Goal: Information Seeking & Learning: Learn about a topic

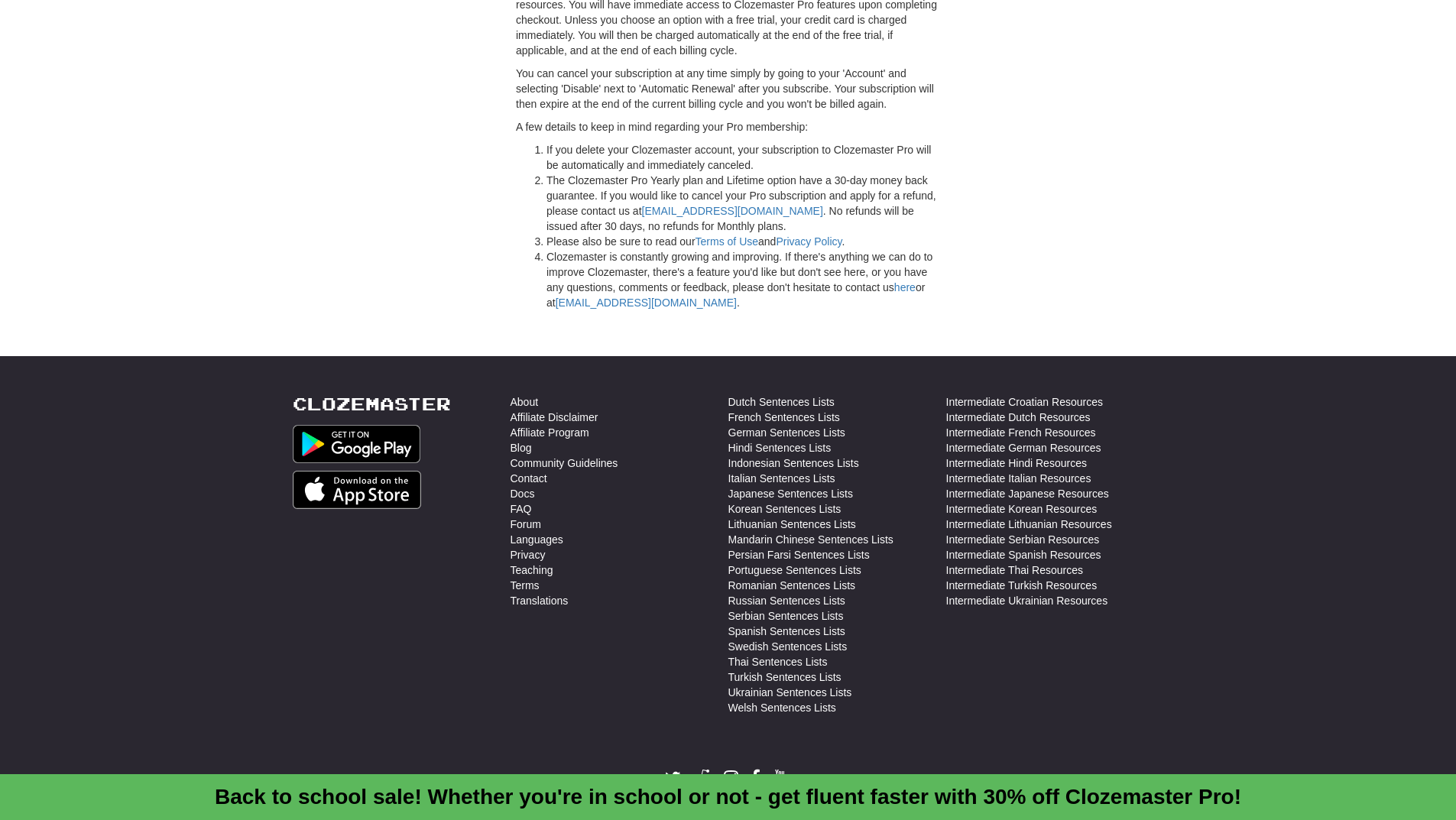
scroll to position [4133, 0]
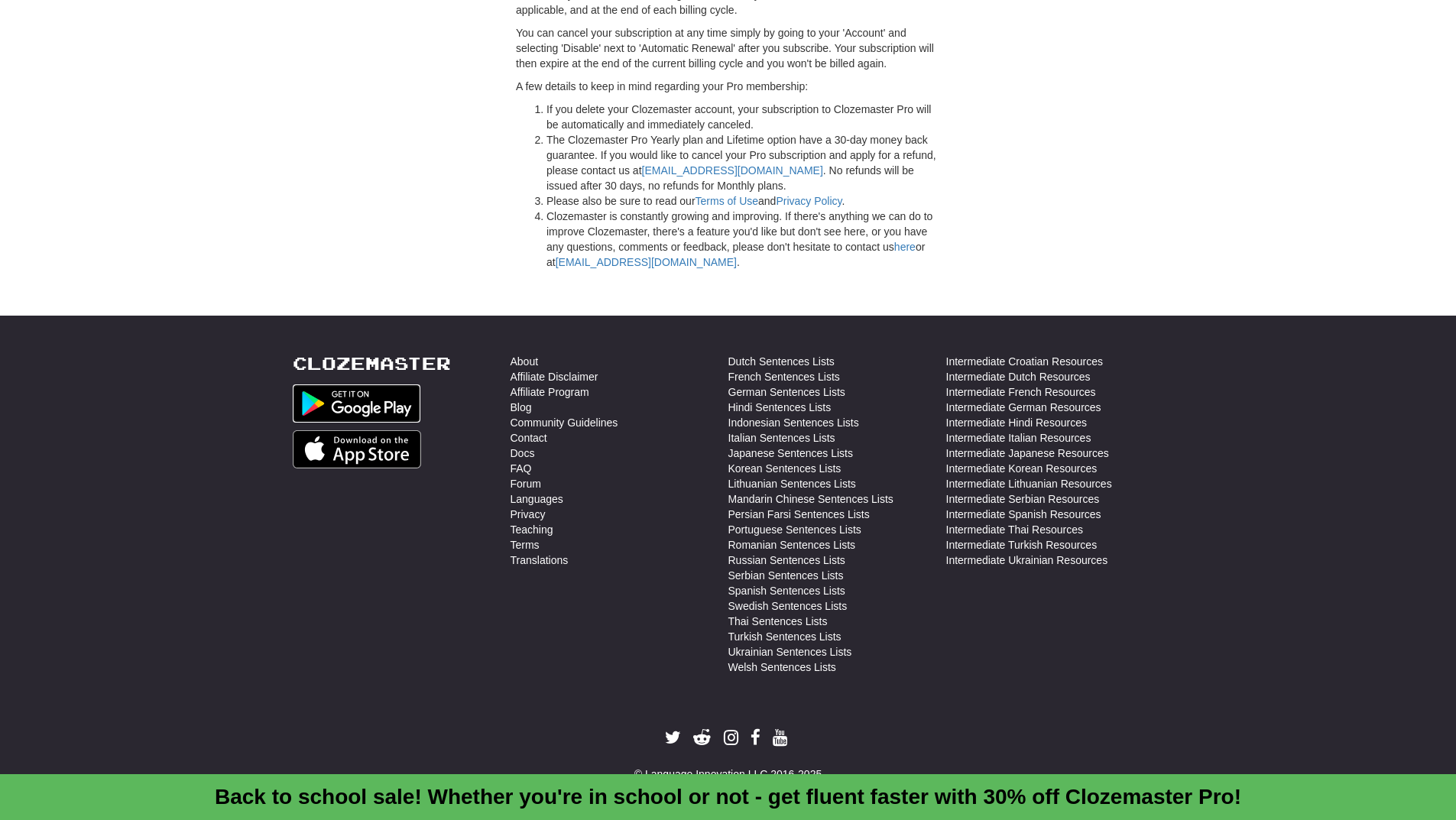
click at [390, 399] on img at bounding box center [357, 403] width 129 height 38
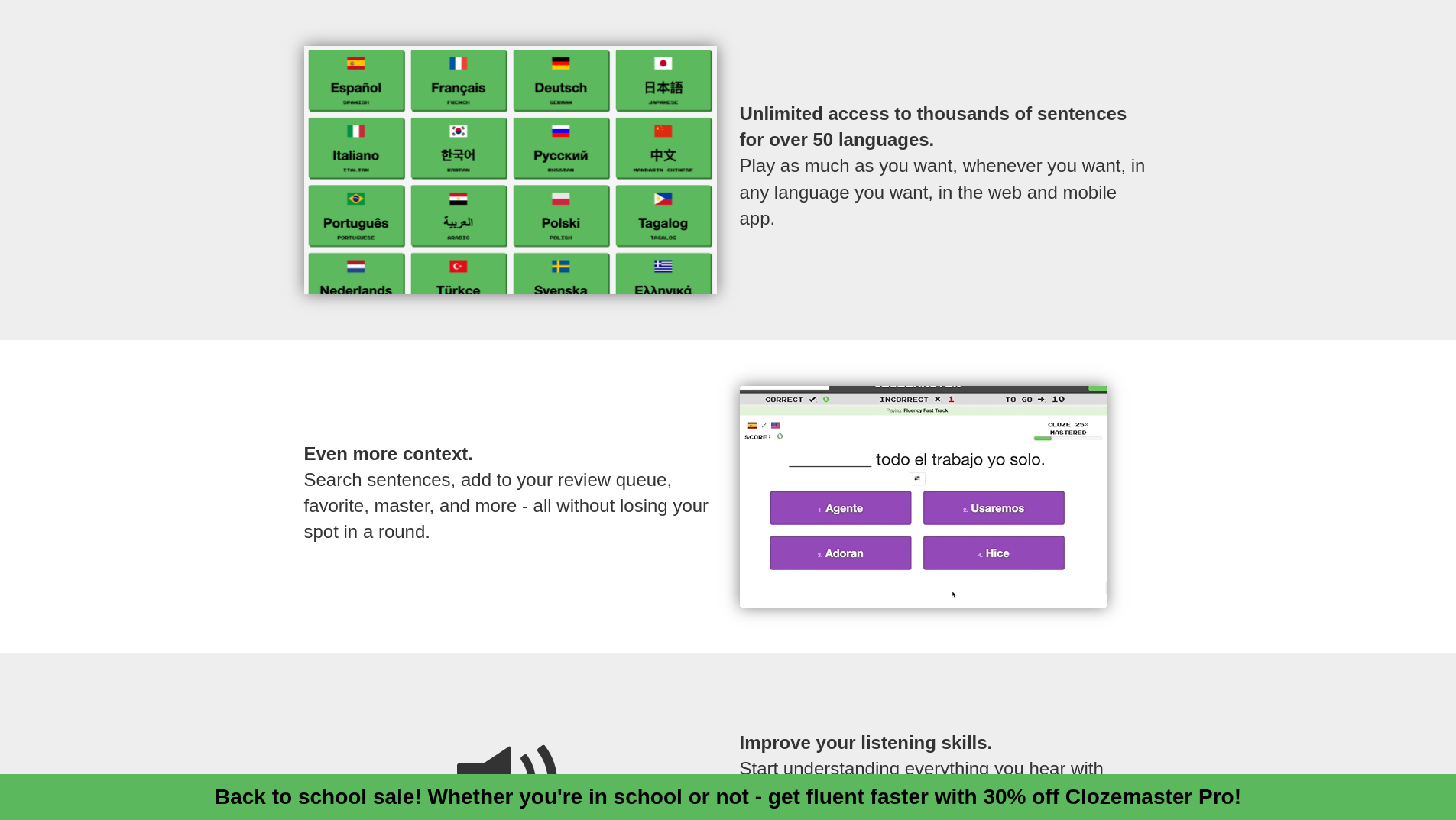
scroll to position [466, 0]
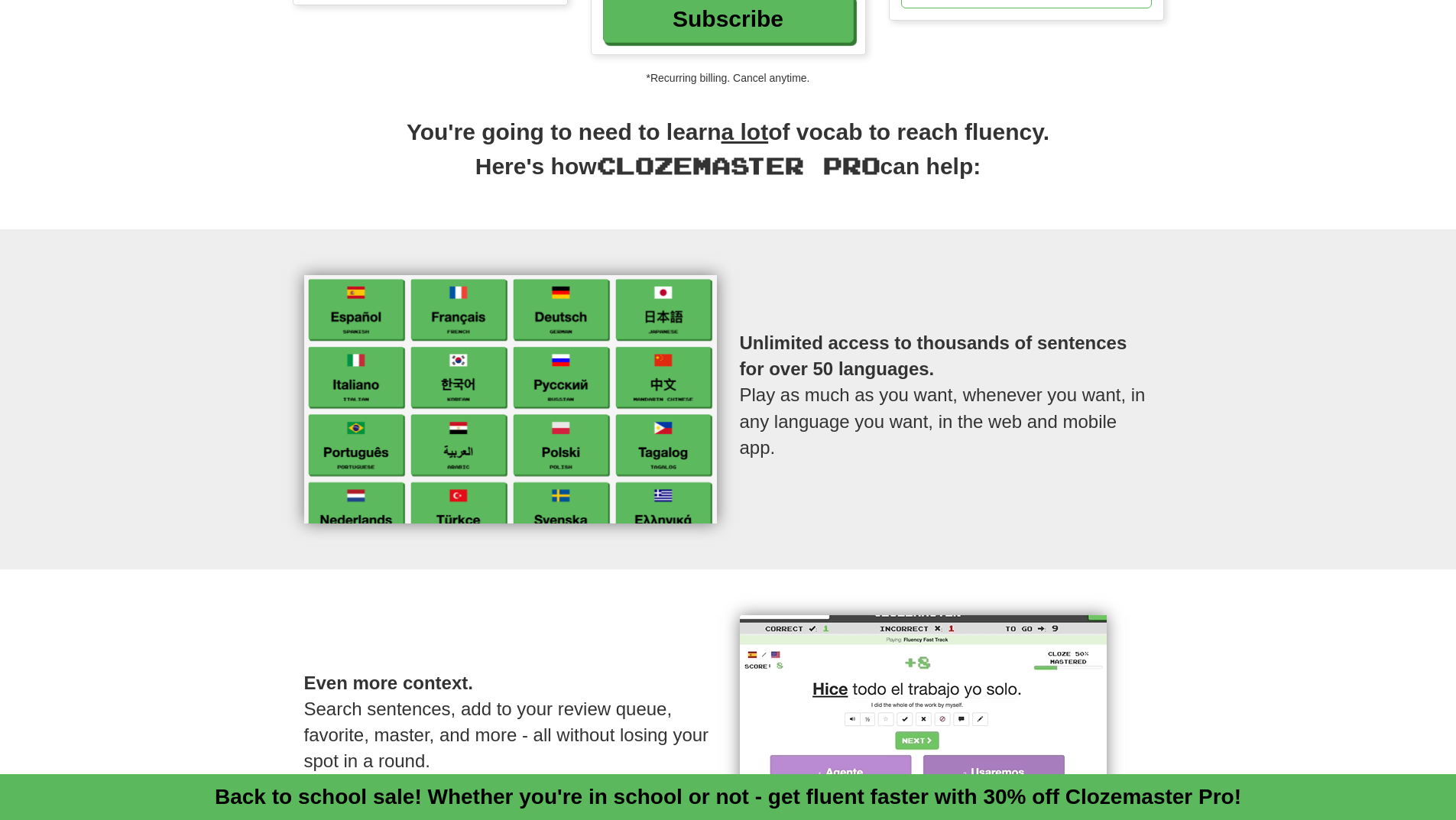
click at [594, 385] on img at bounding box center [510, 399] width 413 height 248
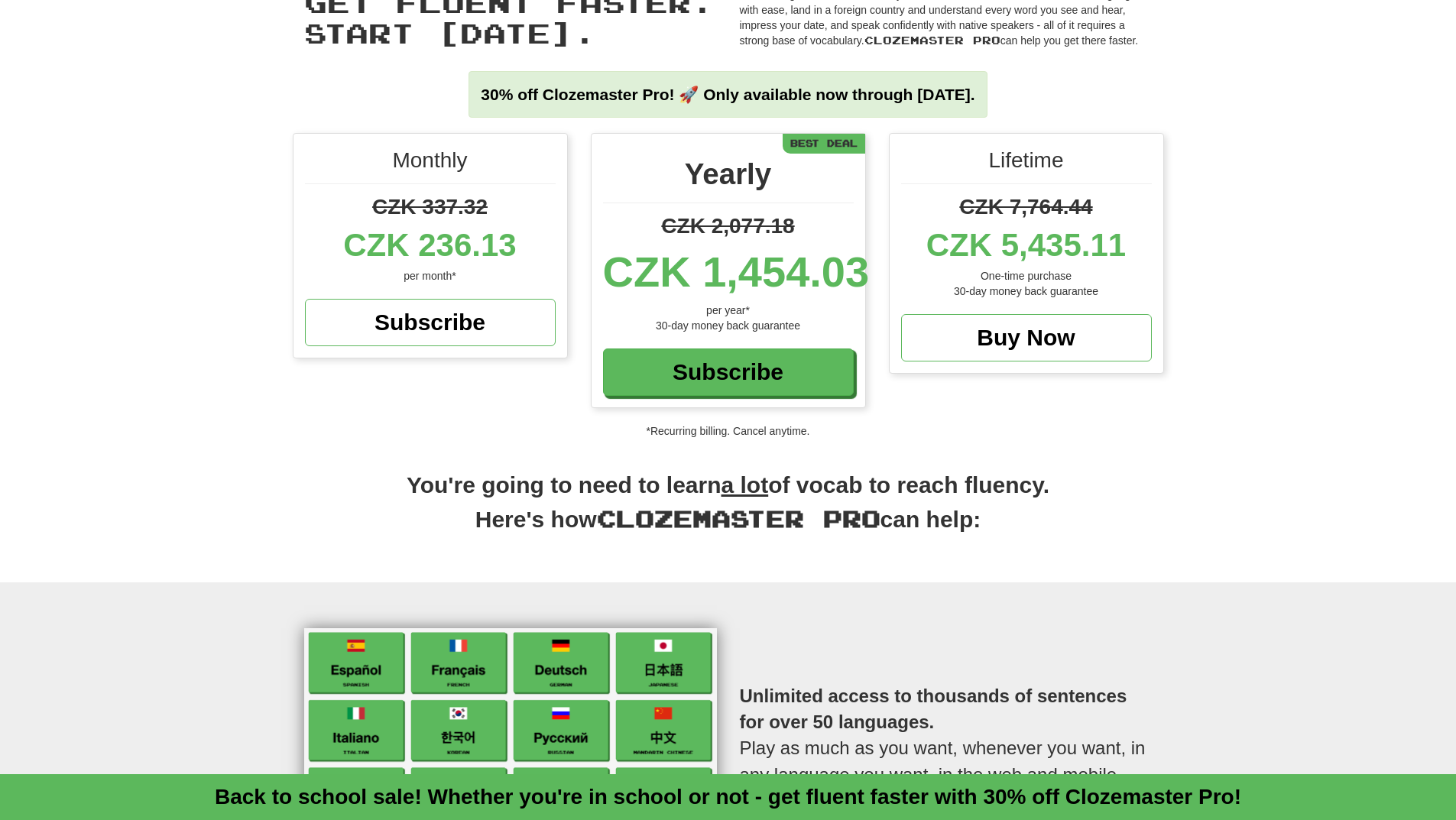
scroll to position [0, 0]
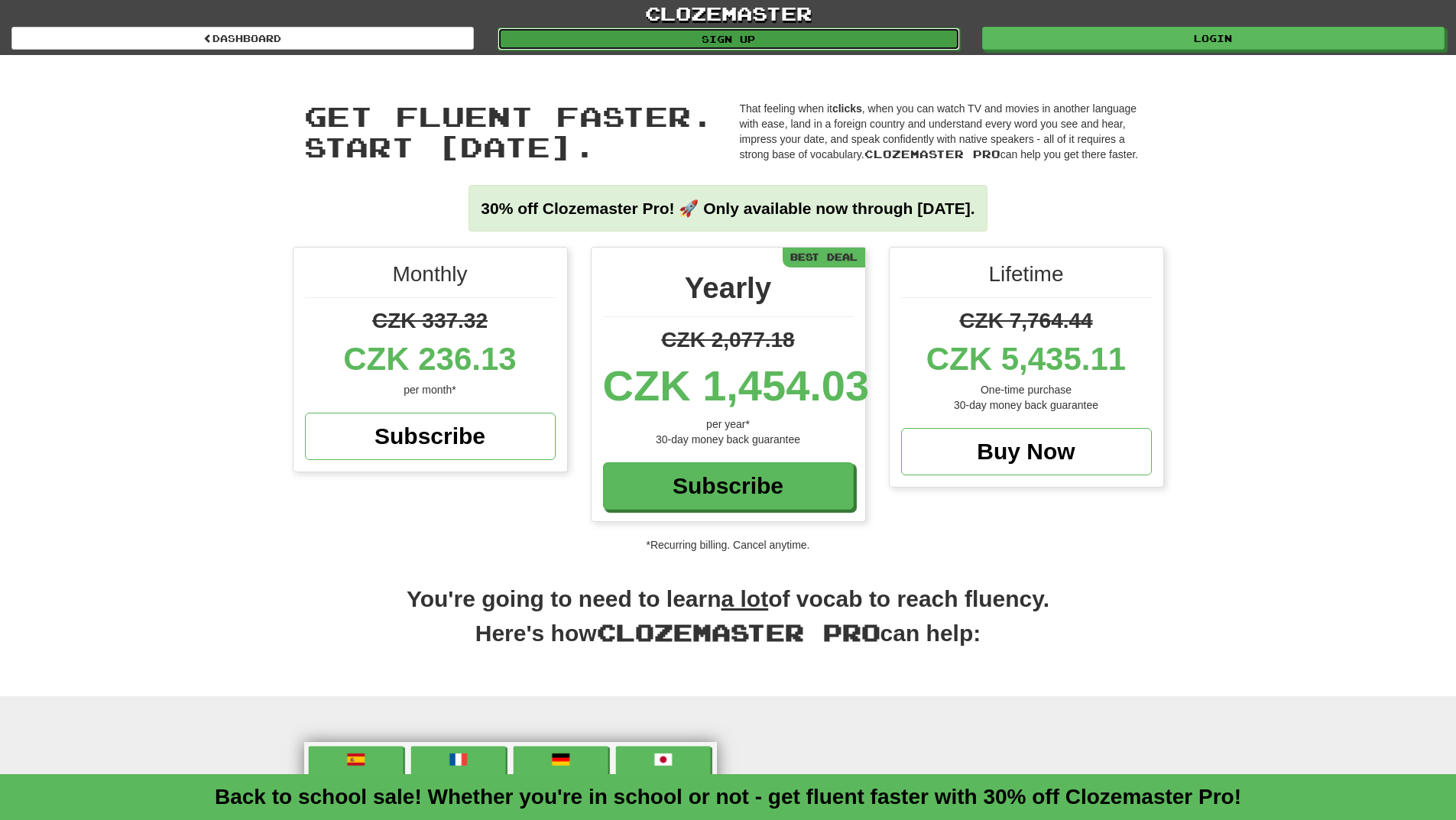
click at [834, 48] on link "Sign up" at bounding box center [728, 38] width 462 height 23
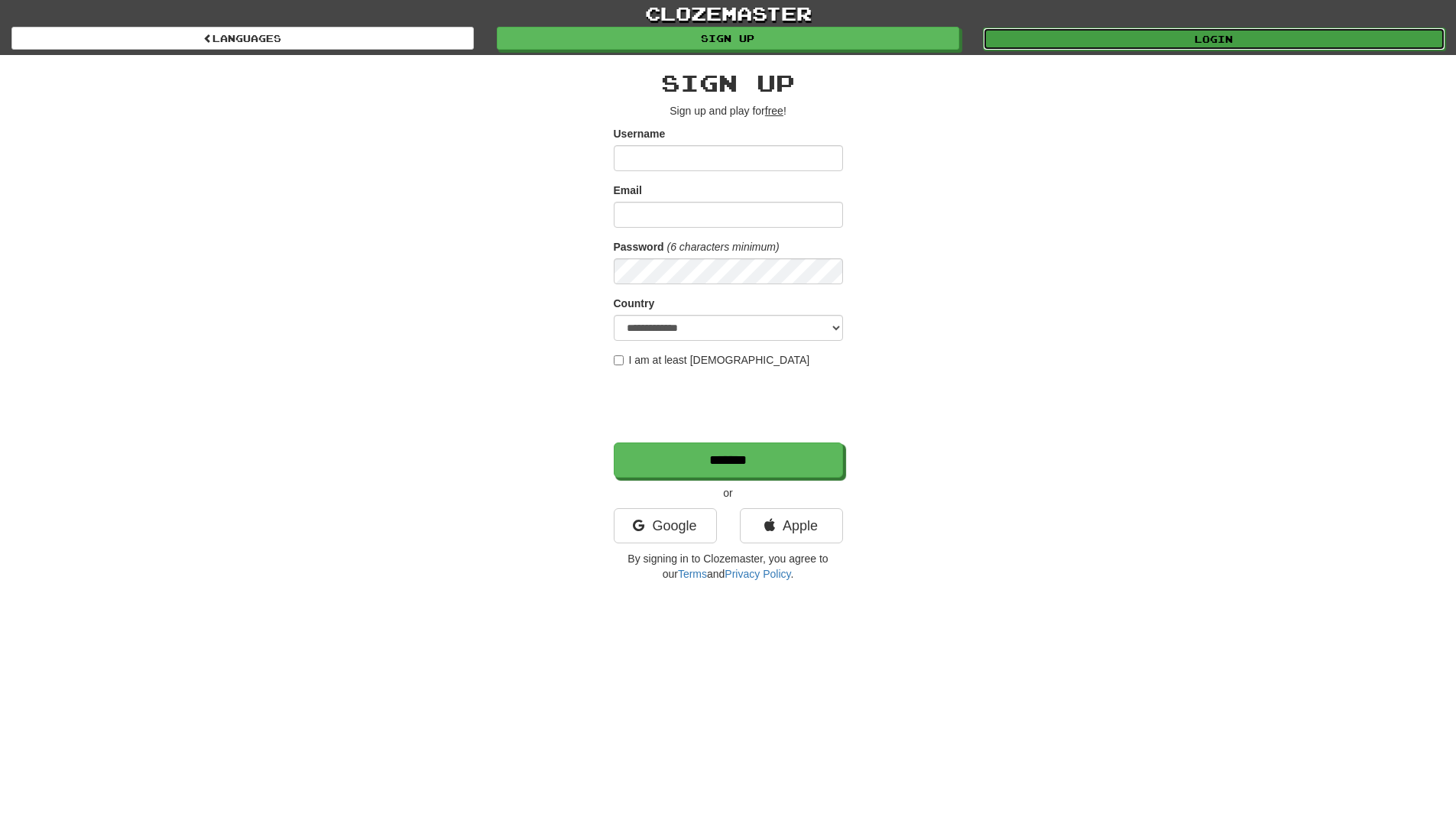
click at [1203, 40] on link "Login" at bounding box center [1213, 38] width 462 height 23
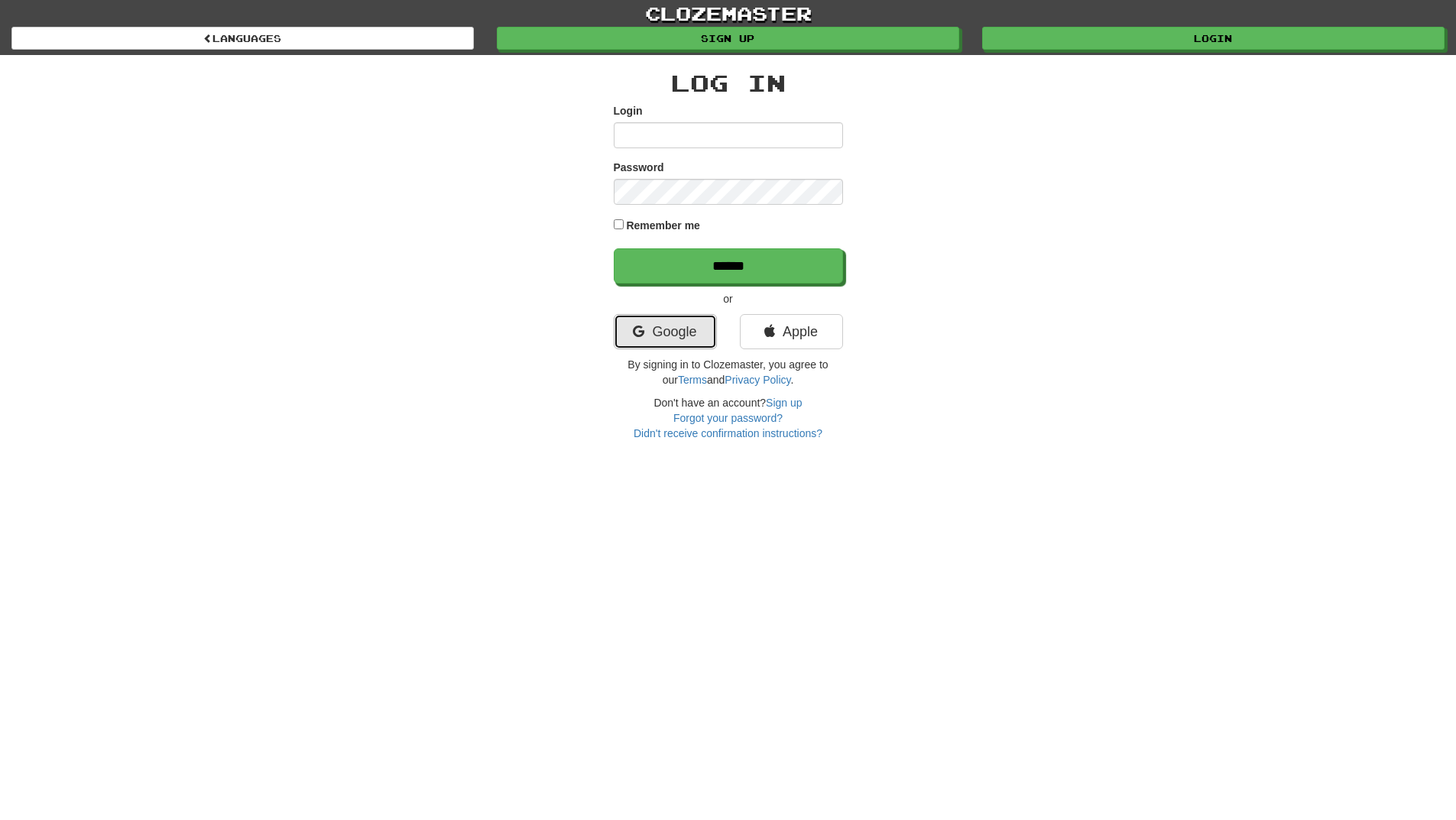
click at [682, 331] on link "Google" at bounding box center [665, 331] width 103 height 35
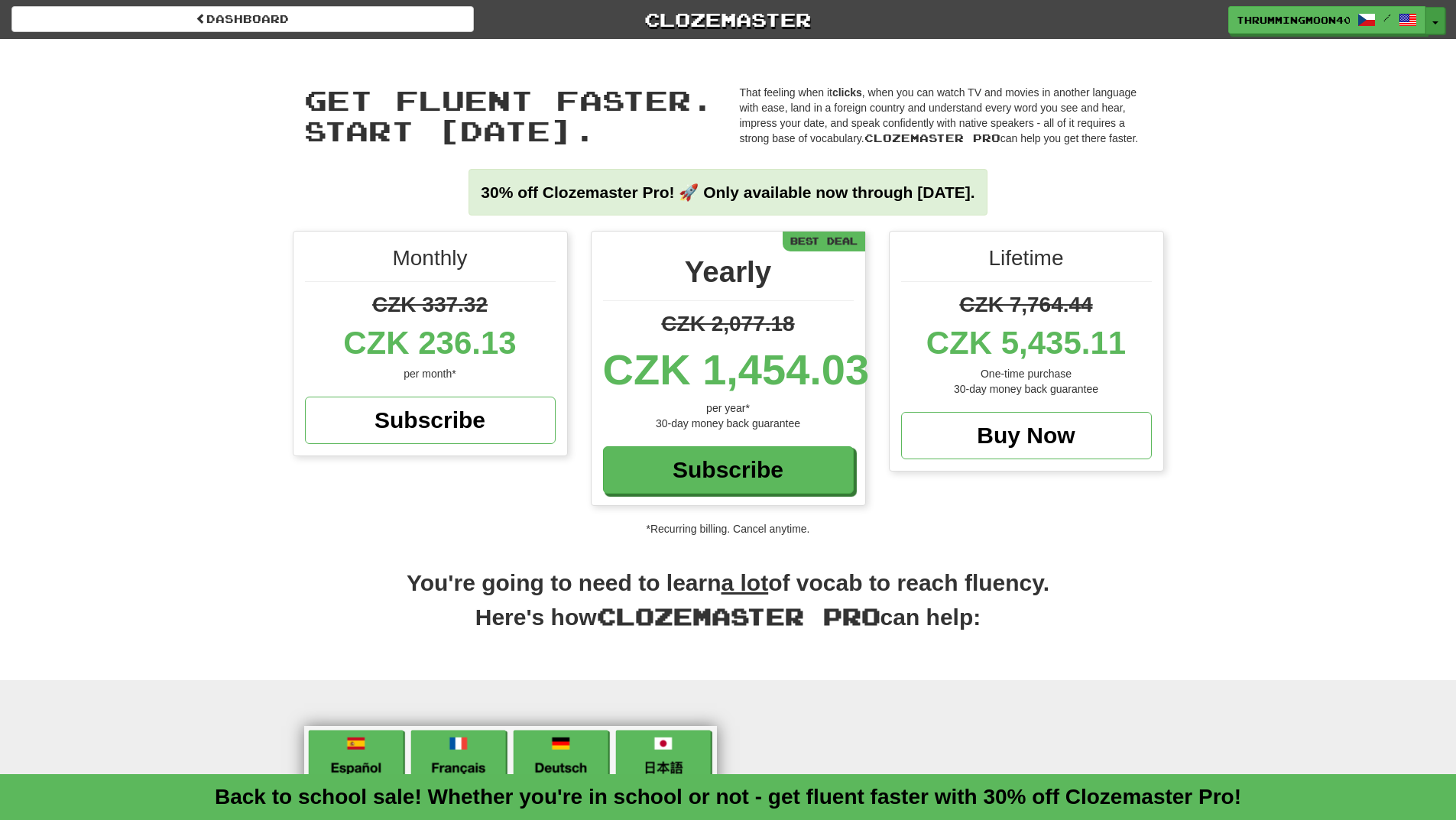
click at [1433, 19] on button "Toggle Dropdown" at bounding box center [1435, 20] width 20 height 27
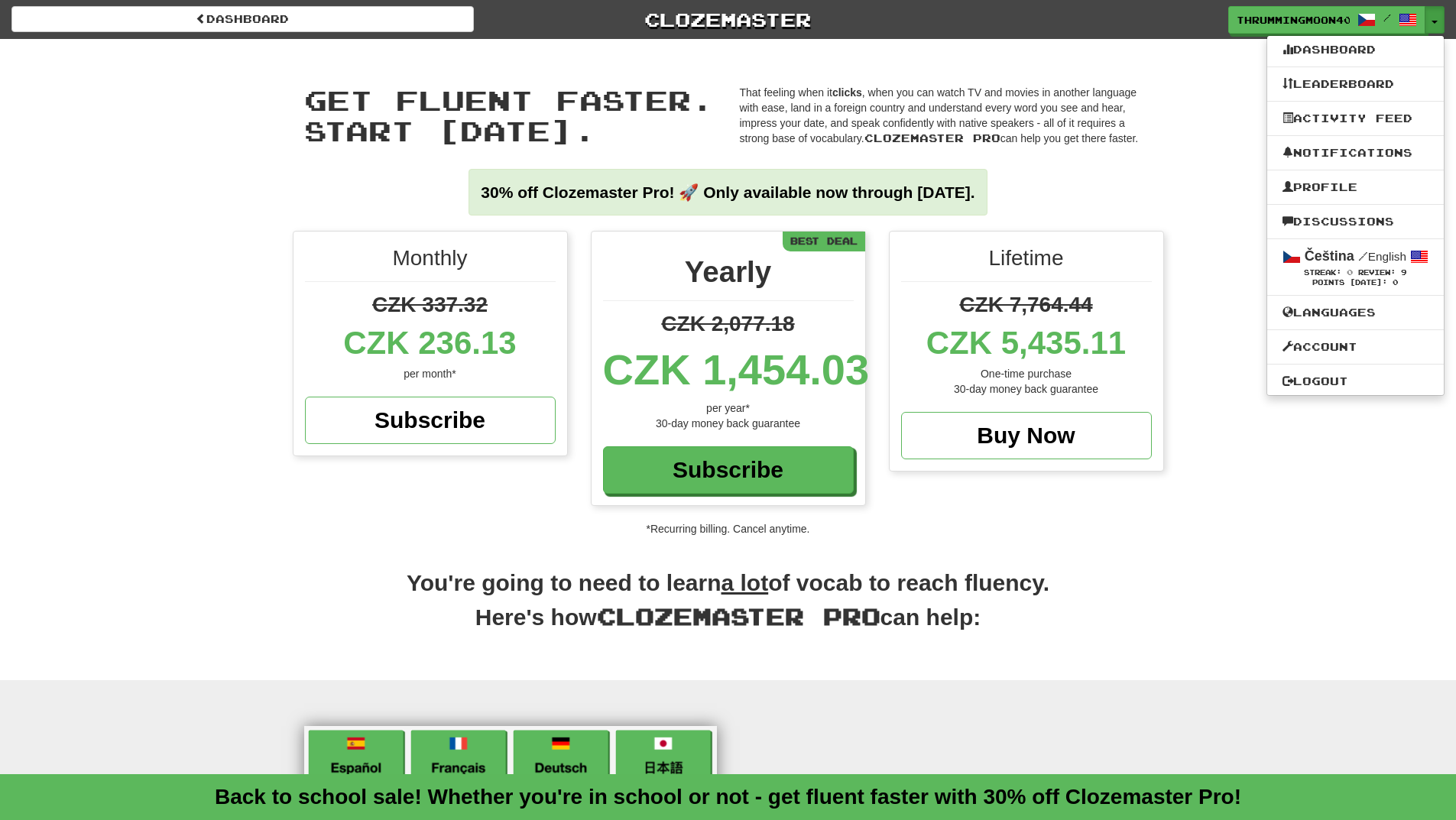
drag, startPoint x: 1217, startPoint y: 274, endPoint x: 1311, endPoint y: 407, distance: 162.9
click at [1311, 407] on div "Monthly CZK 337.32 CZK 236.13 per month* Subscribe Yearly CZK 2,077.18 CZK 1,45…" at bounding box center [728, 383] width 1456 height 305
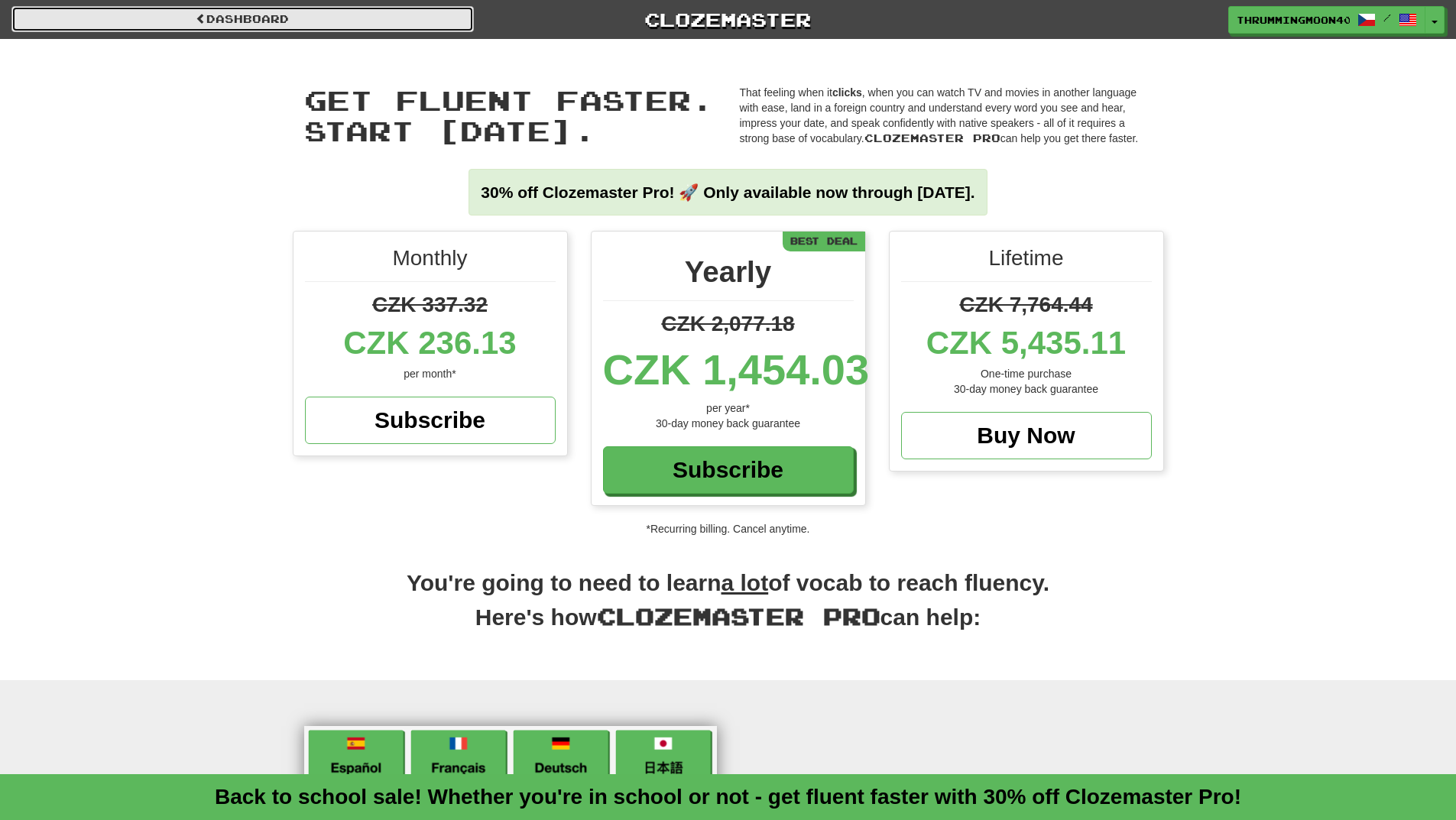
click at [263, 19] on link "Dashboard" at bounding box center [242, 19] width 462 height 26
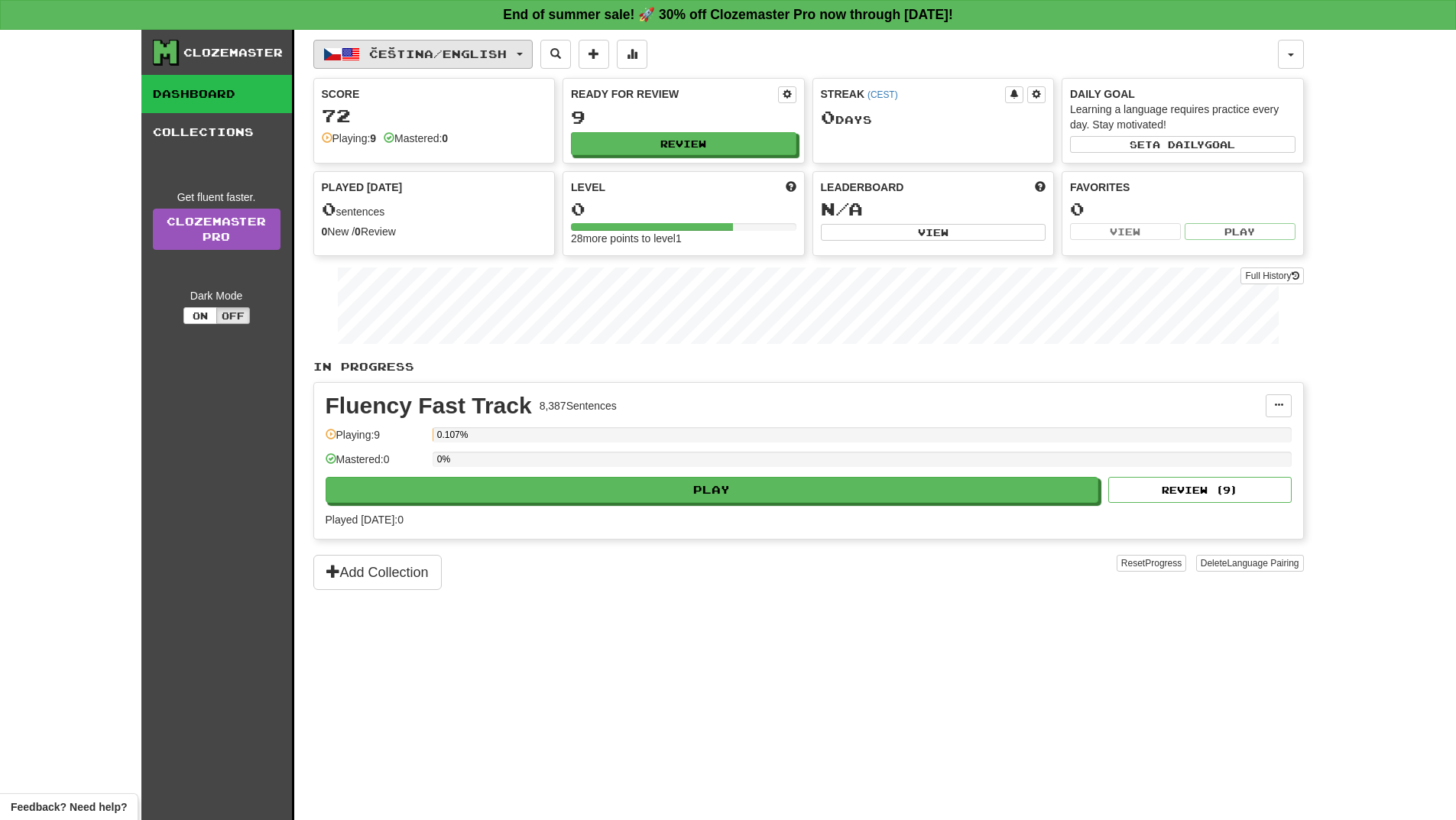
click at [486, 55] on span "Čeština / English" at bounding box center [438, 54] width 138 height 13
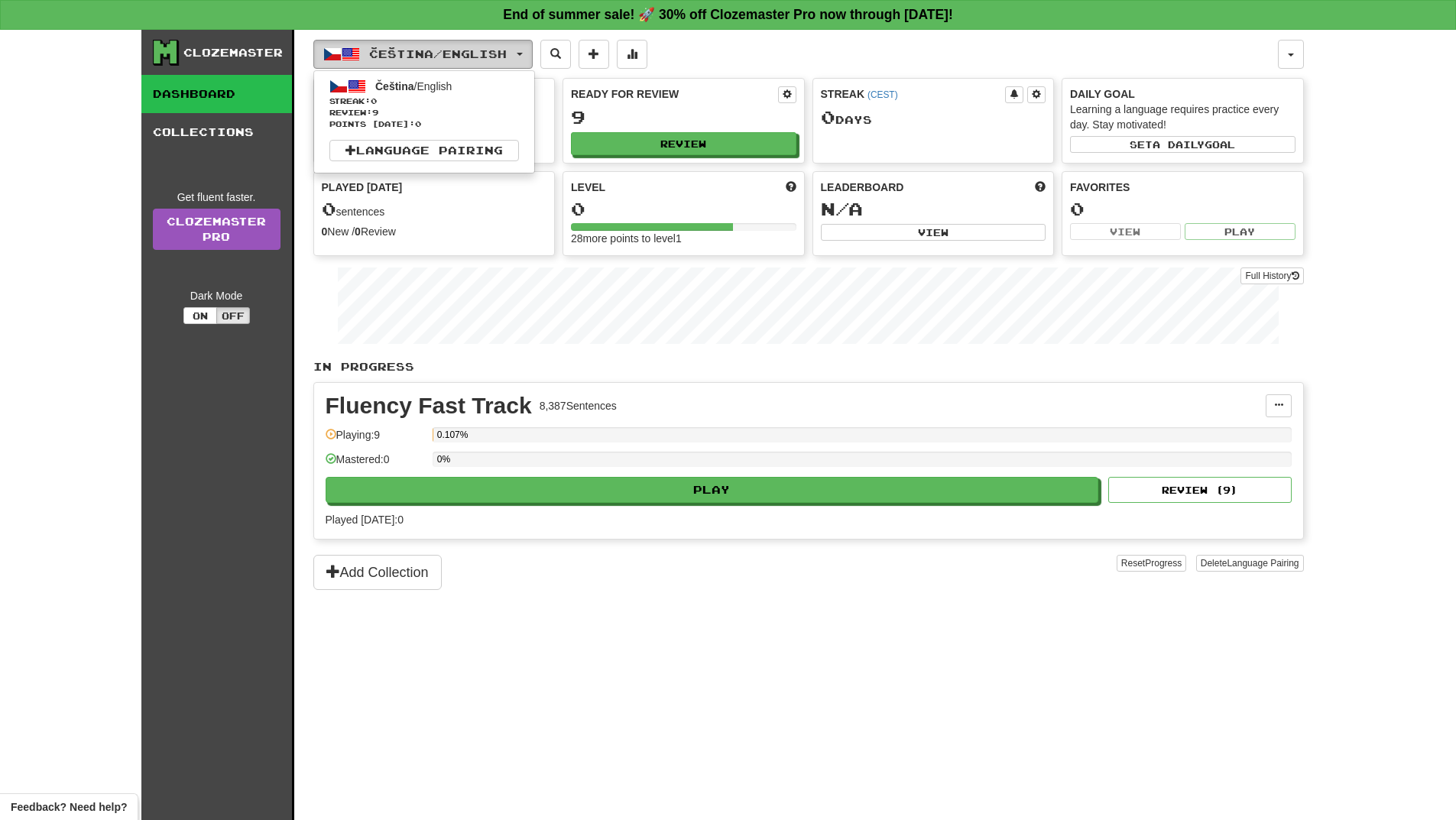
click at [495, 56] on span "Čeština / English" at bounding box center [438, 54] width 138 height 13
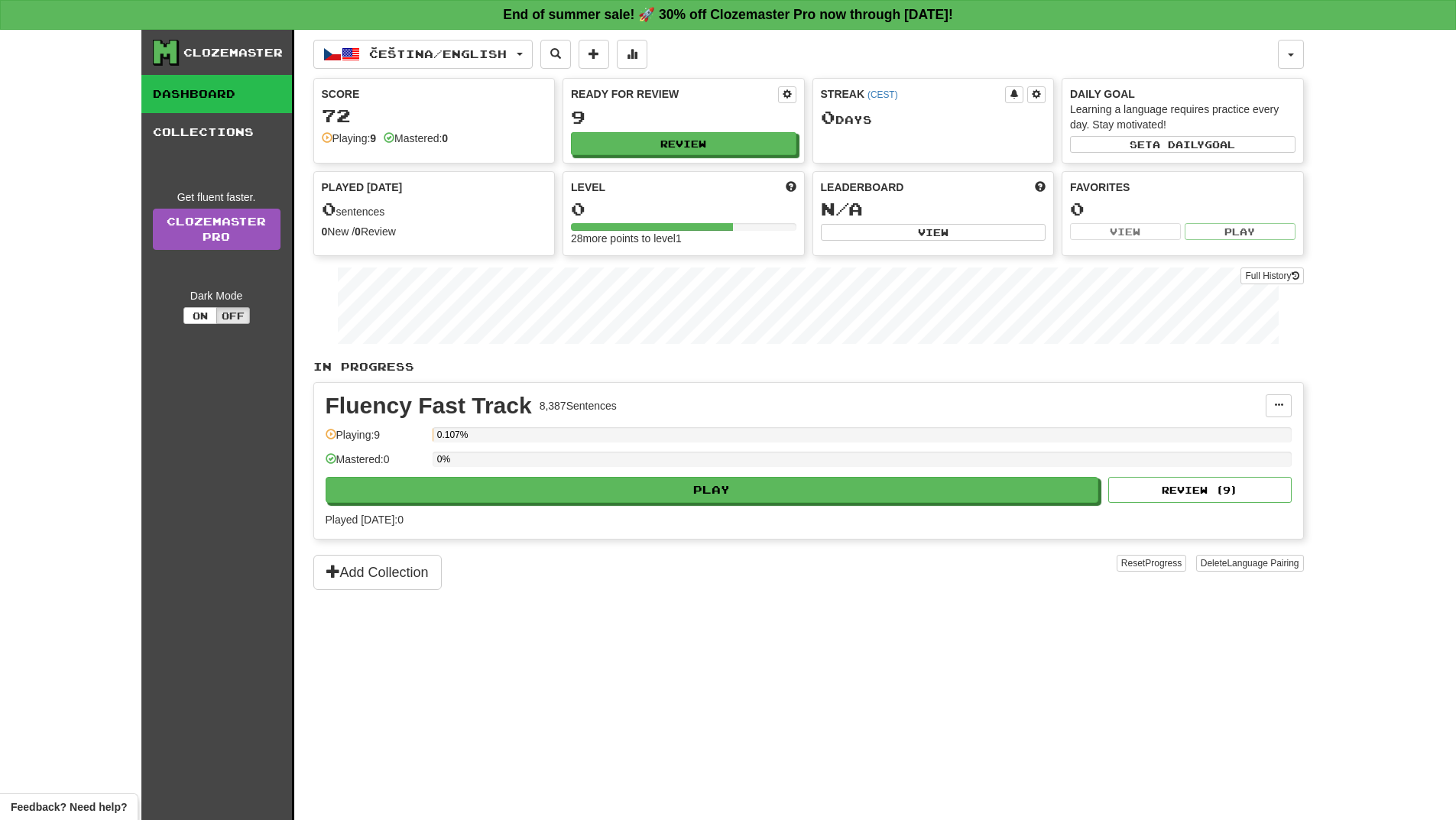
click at [404, 211] on div "0 sentences" at bounding box center [434, 209] width 225 height 20
click at [687, 184] on div "Level" at bounding box center [683, 188] width 225 height 16
click at [683, 139] on button "Review" at bounding box center [684, 144] width 225 height 23
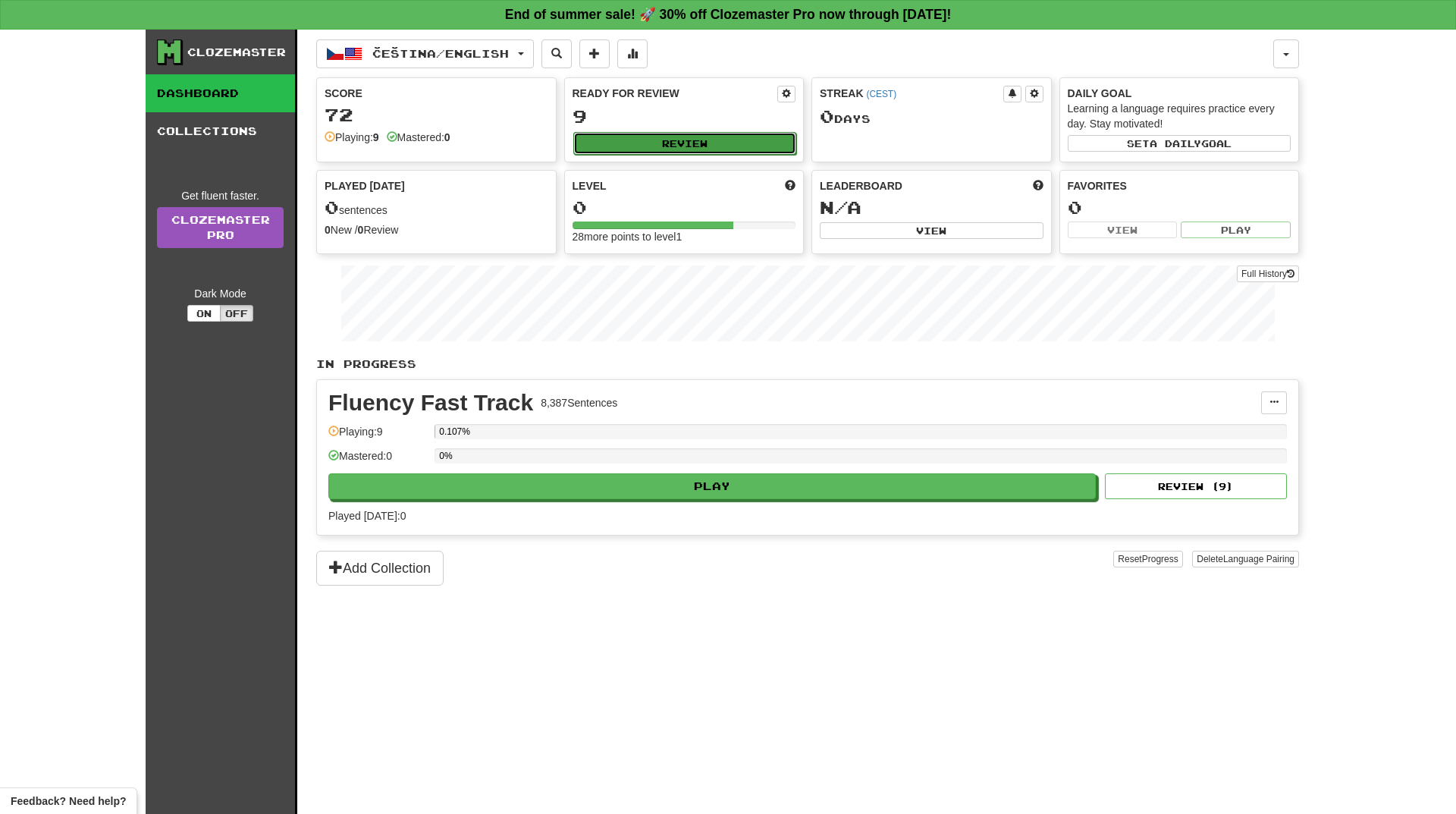
select select "**"
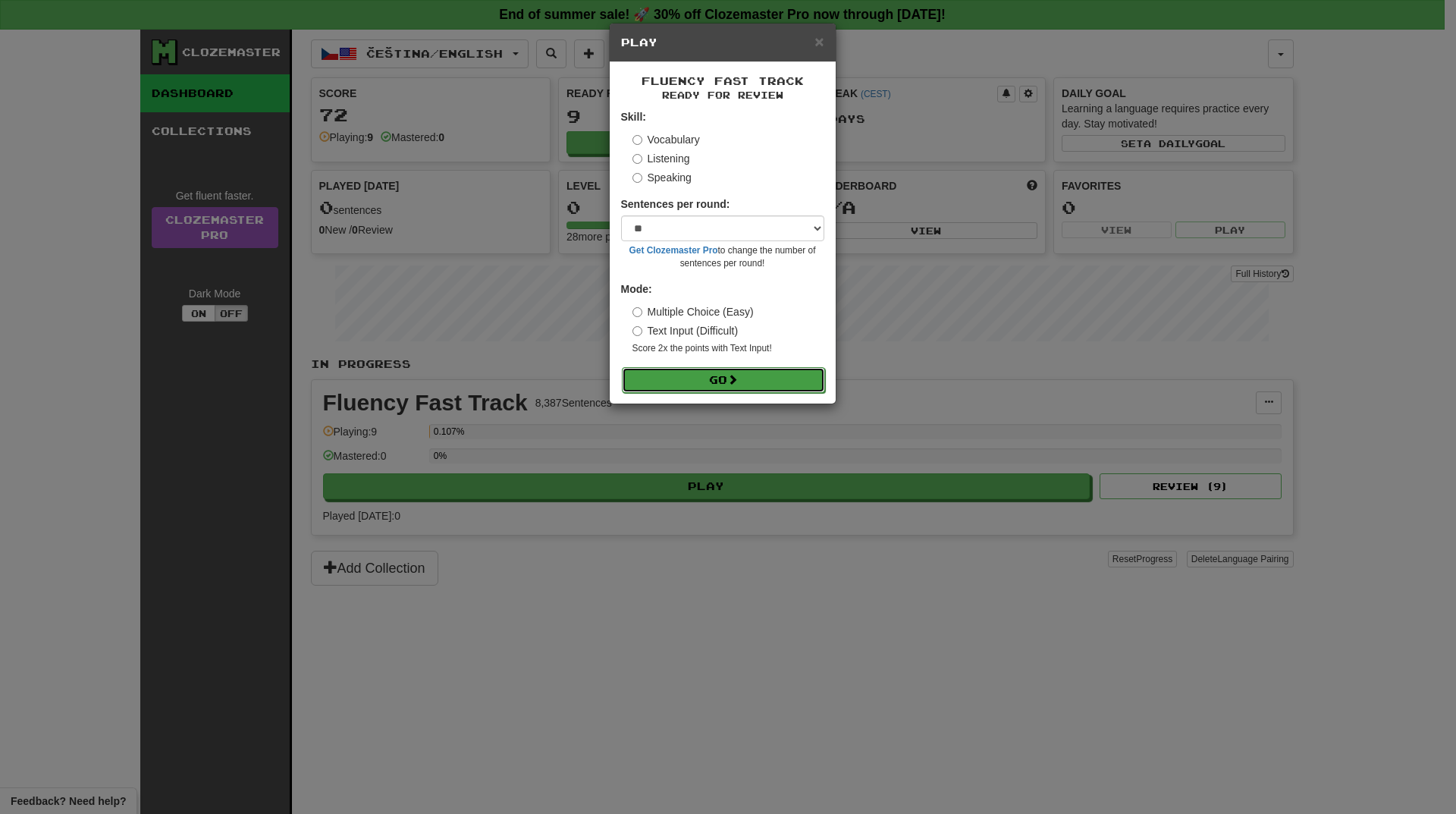
click at [706, 387] on button "Go" at bounding box center [723, 380] width 203 height 26
